Goal: Information Seeking & Learning: Learn about a topic

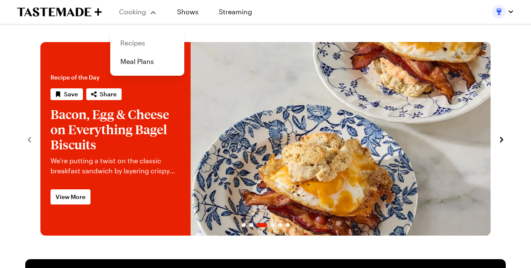
click at [135, 46] on link "Recipes" at bounding box center [147, 43] width 64 height 19
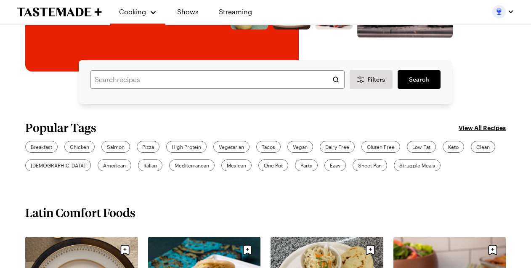
scroll to position [175, 0]
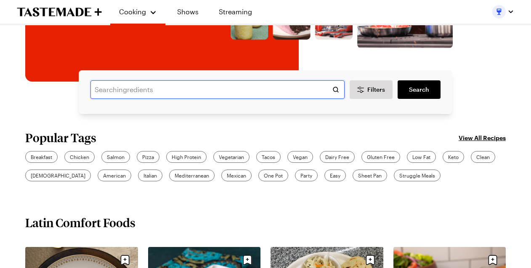
click at [126, 91] on input "text" at bounding box center [217, 89] width 254 height 19
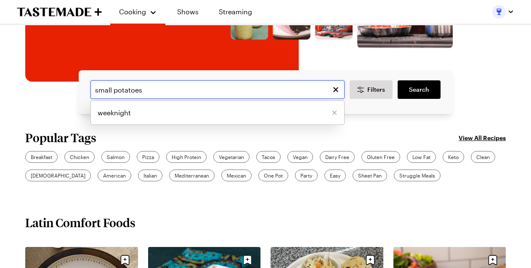
type input "small potatoes"
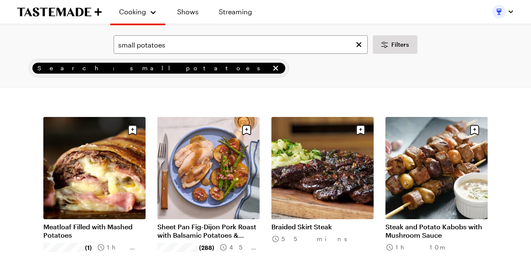
scroll to position [722, 0]
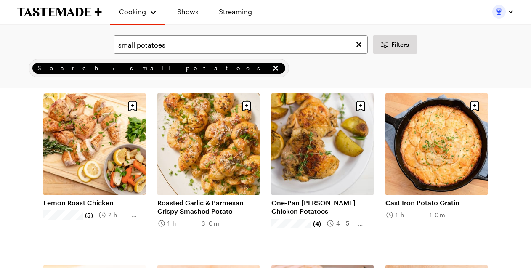
scroll to position [59, 0]
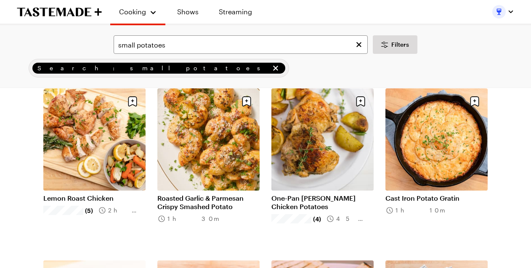
click at [206, 194] on link "Roasted Garlic & Parmesan Crispy Smashed Potato" at bounding box center [208, 202] width 102 height 17
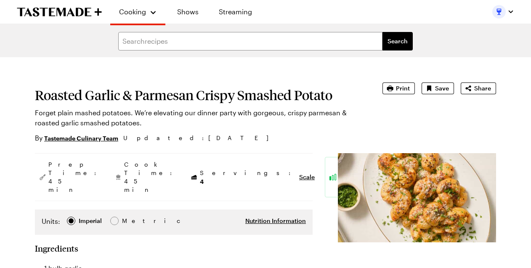
type textarea "x"
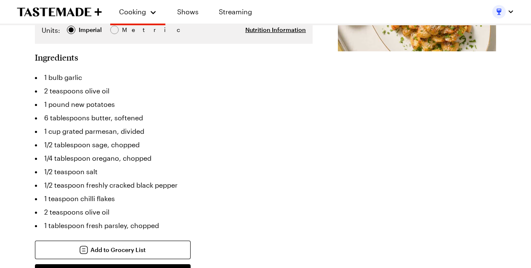
scroll to position [189, 0]
